Goal: Task Accomplishment & Management: Manage account settings

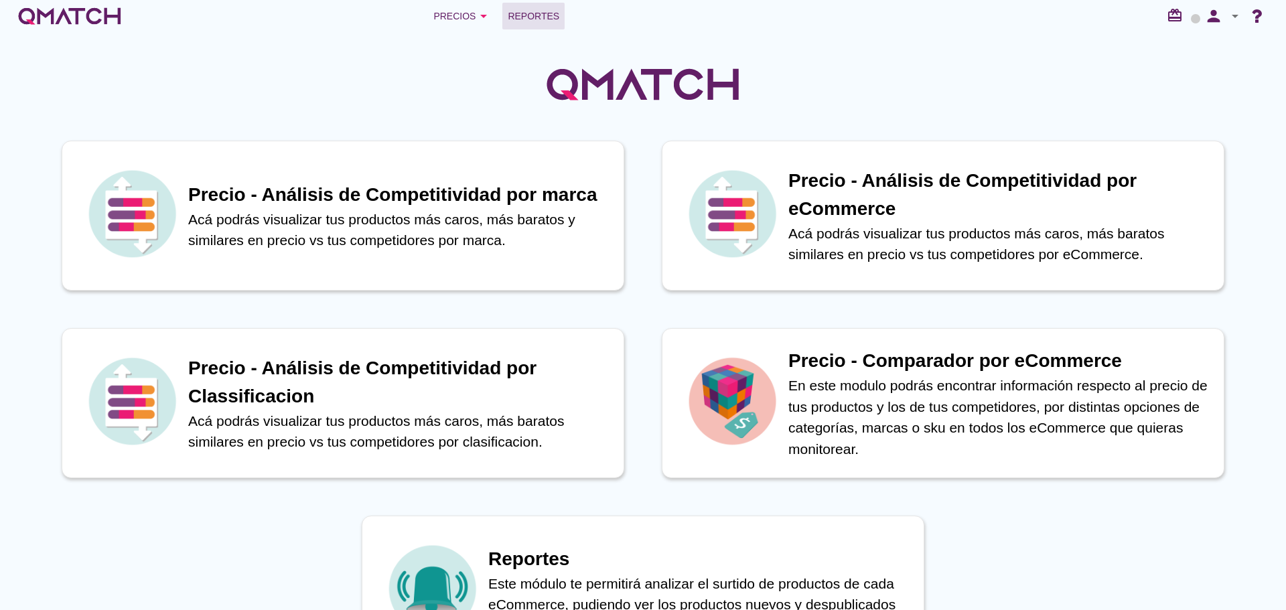
click at [522, 15] on span "Reportes" at bounding box center [534, 16] width 52 height 16
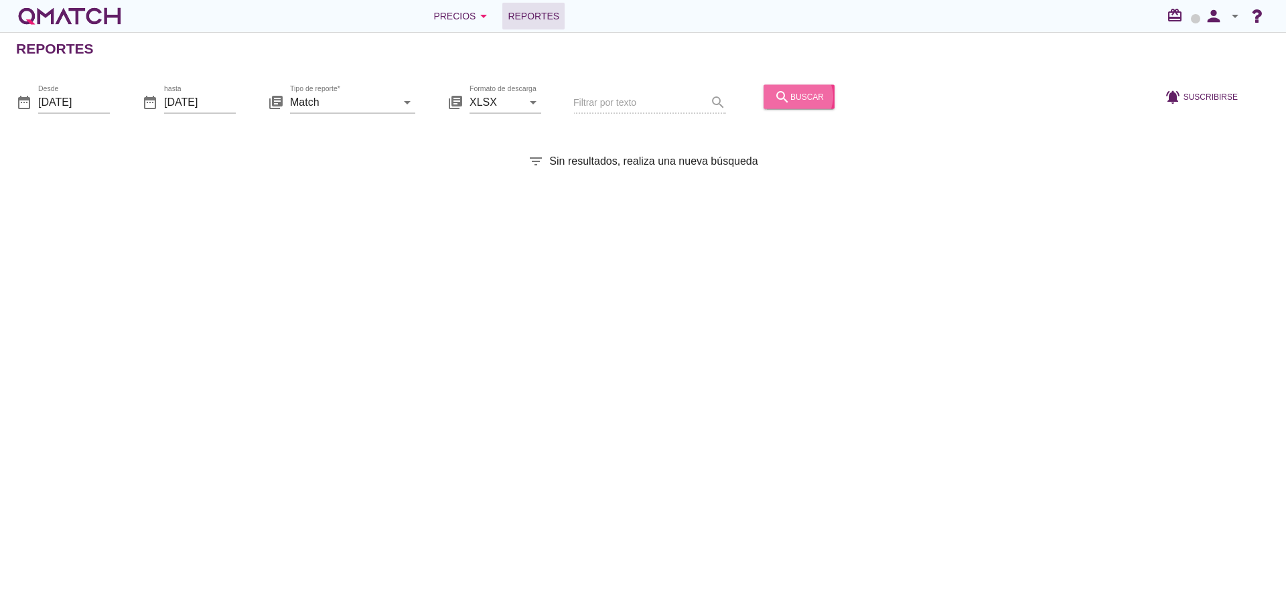
click at [784, 96] on div "search buscar" at bounding box center [799, 96] width 50 height 16
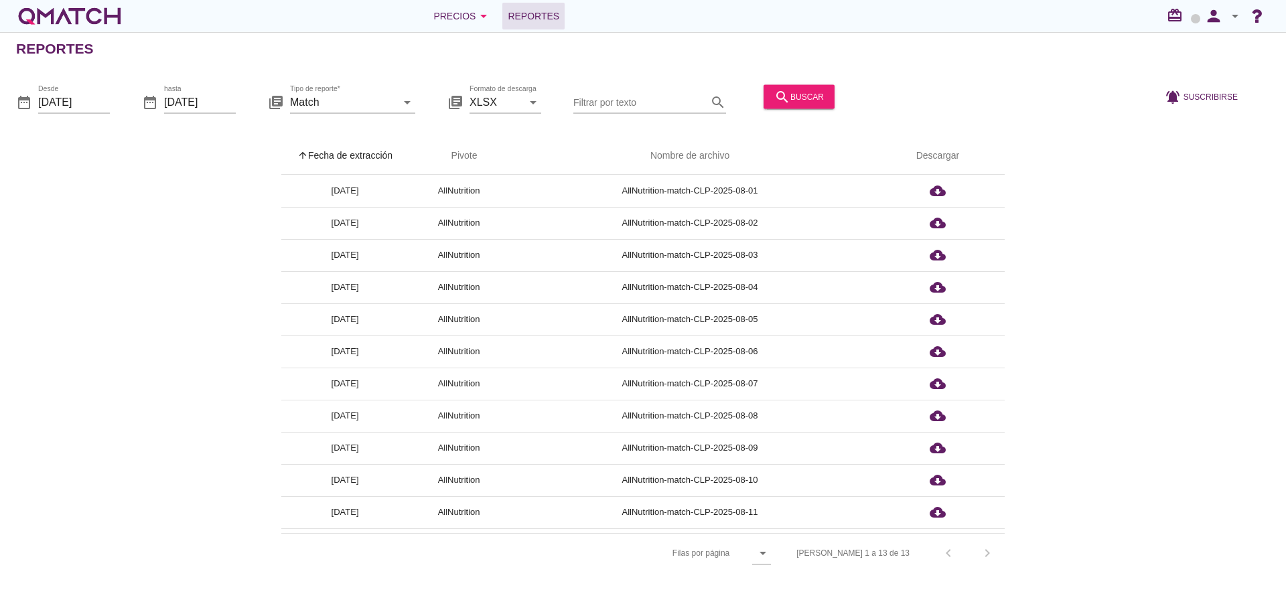
click at [366, 147] on th "arrow_upward Fecha de extracción" at bounding box center [344, 156] width 127 height 38
click at [459, 15] on div "Precios arrow_drop_down" at bounding box center [462, 16] width 58 height 16
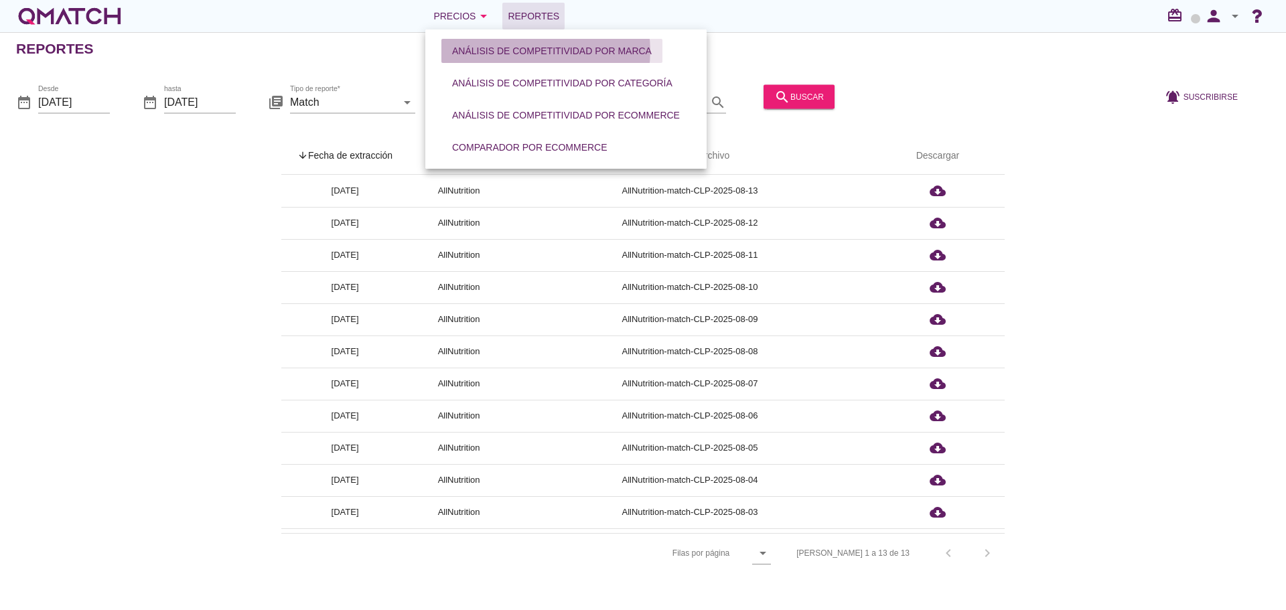
click at [504, 50] on div "Análisis de competitividad por marca" at bounding box center [552, 51] width 200 height 14
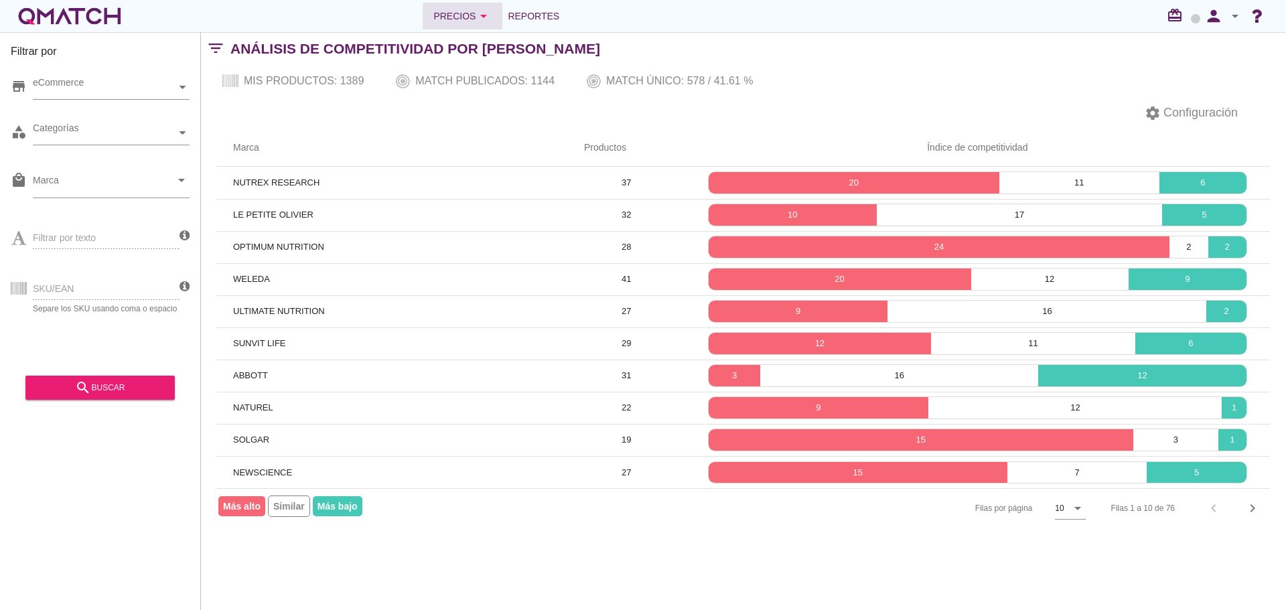
drag, startPoint x: 462, startPoint y: 19, endPoint x: 461, endPoint y: 25, distance: 6.7
click at [463, 19] on div "Precios arrow_drop_down" at bounding box center [462, 16] width 58 height 16
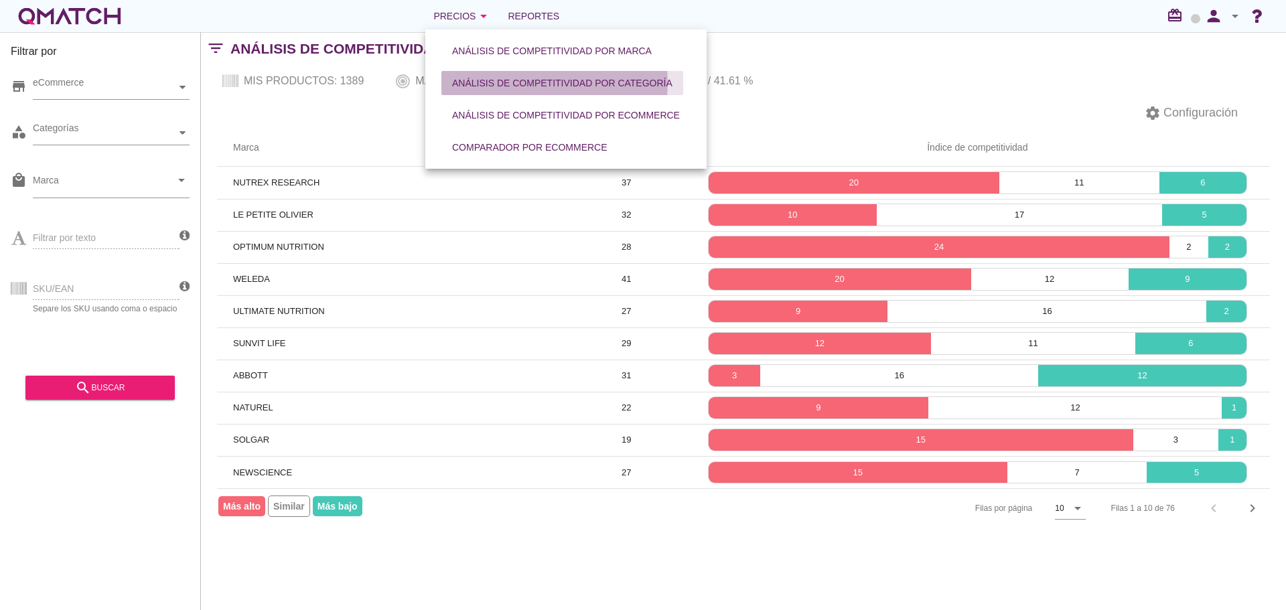
click at [469, 86] on div "Análisis de competitividad por categoría" at bounding box center [562, 83] width 220 height 14
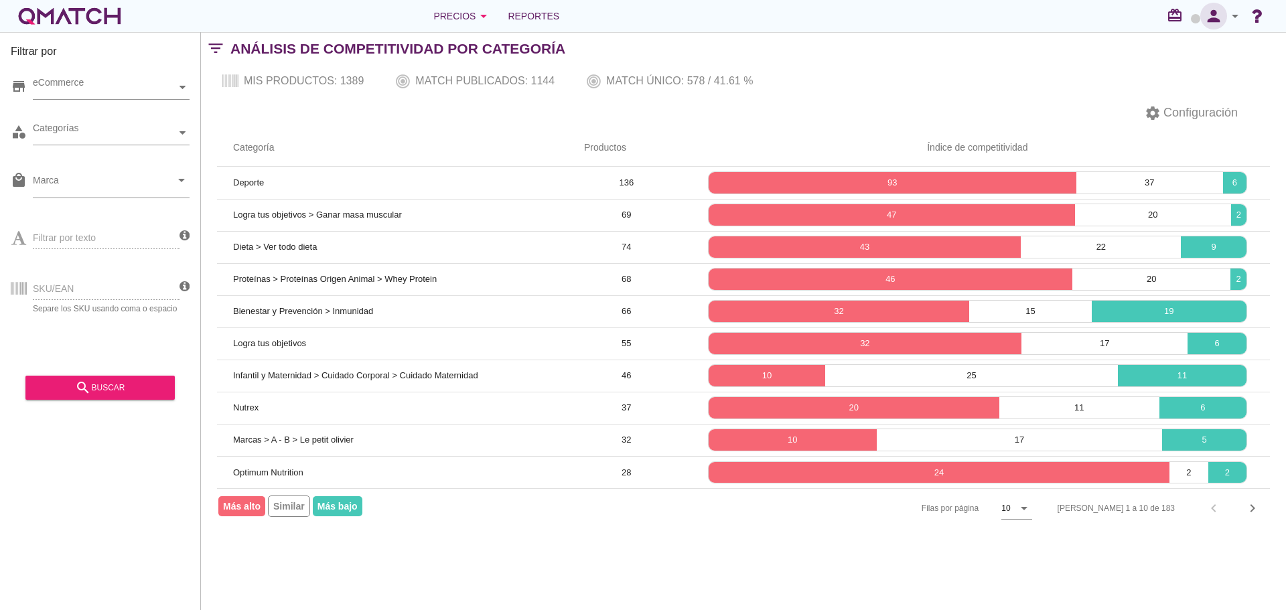
click at [1222, 12] on icon "person" at bounding box center [1213, 16] width 27 height 19
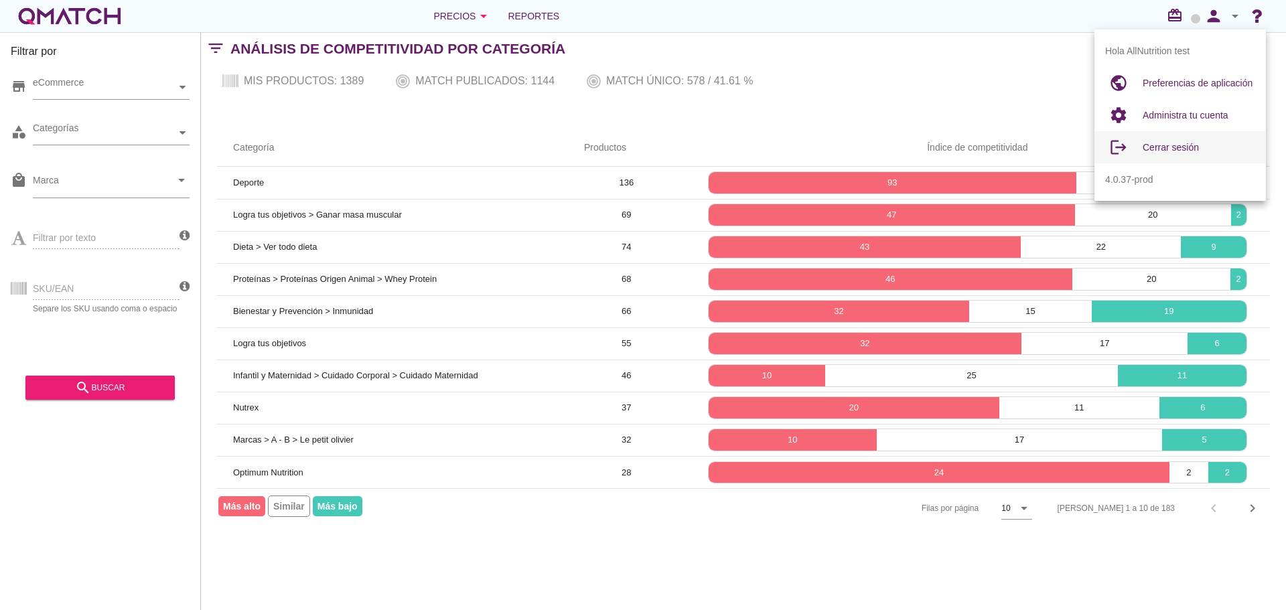
click at [1200, 151] on div "Cerrar sesión" at bounding box center [1199, 147] width 113 height 16
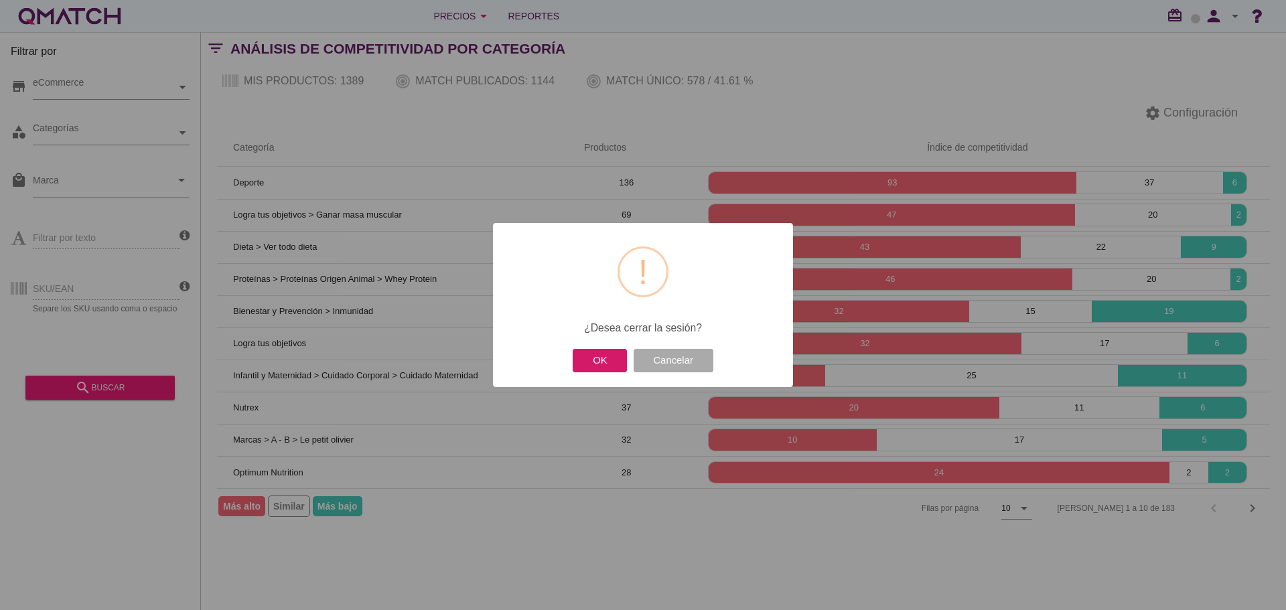
click at [586, 357] on button "OK" at bounding box center [600, 360] width 54 height 23
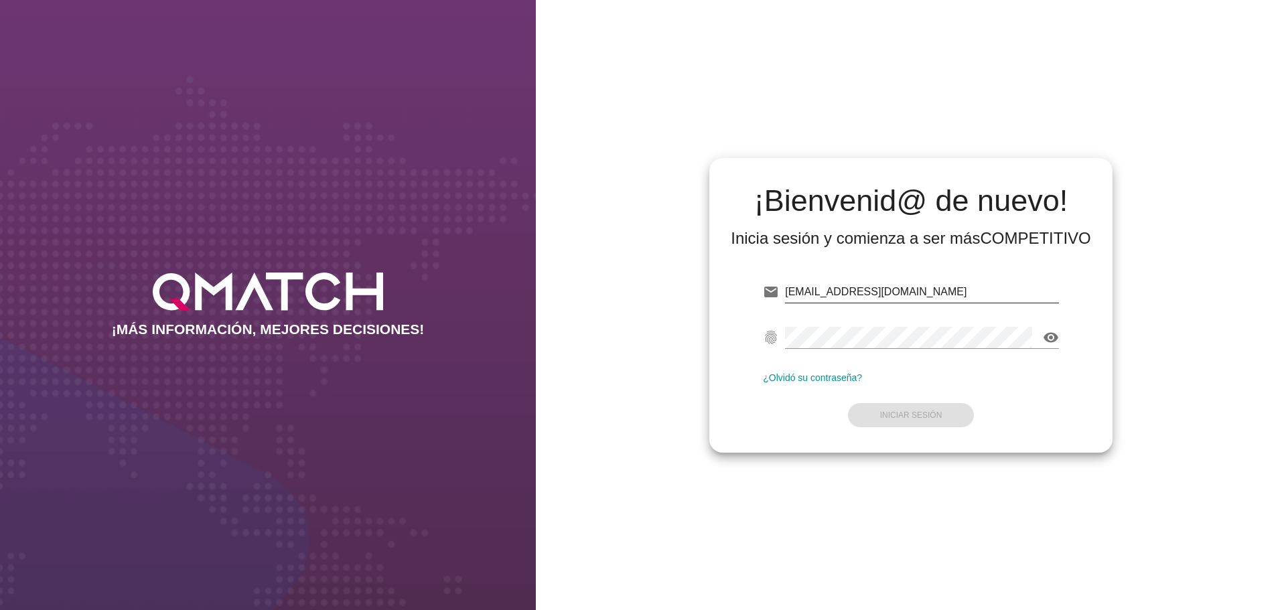
click at [906, 293] on input "[EMAIL_ADDRESS][DOMAIN_NAME]" at bounding box center [922, 291] width 274 height 21
type input "[EMAIL_ADDRESS][DOMAIN_NAME]"
click at [932, 421] on button "Iniciar Sesión" at bounding box center [911, 415] width 127 height 24
